Goal: Navigation & Orientation: Find specific page/section

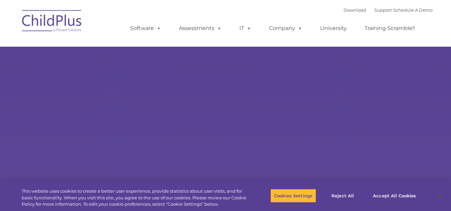
type input ""
select select "MEDIUM"
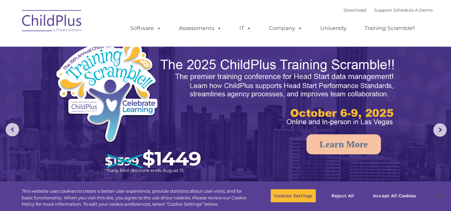
drag, startPoint x: 253, startPoint y: 1, endPoint x: 110, endPoint y: 13, distance: 143.2
click at [110, 13] on nav "Download Support | Schedule A Demo  MENU MENU Software ChildPlus: The original…" at bounding box center [225, 23] width 451 height 47
click at [72, 11] on img at bounding box center [52, 21] width 67 height 33
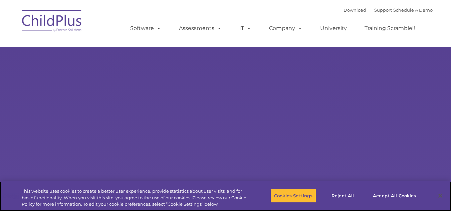
select select "MEDIUM"
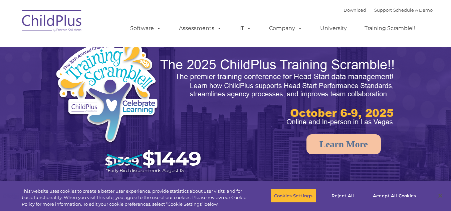
select select "MEDIUM"
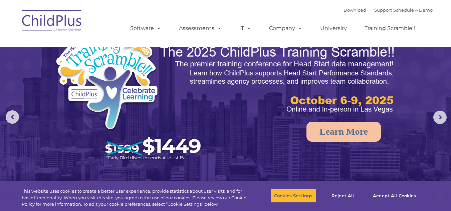
scroll to position [13, 0]
